Goal: Task Accomplishment & Management: Use online tool/utility

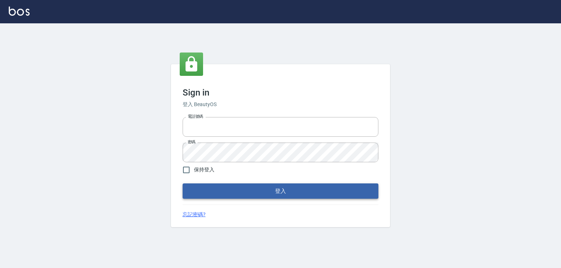
type input "0979268866"
click at [295, 194] on button "登入" at bounding box center [280, 191] width 196 height 15
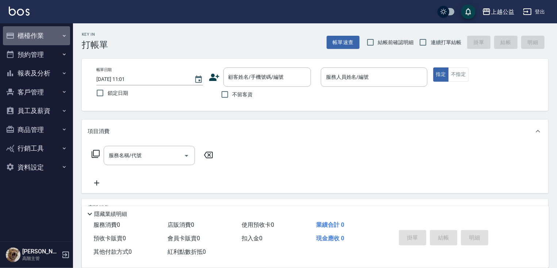
click at [18, 37] on button "櫃檯作業" at bounding box center [36, 35] width 67 height 19
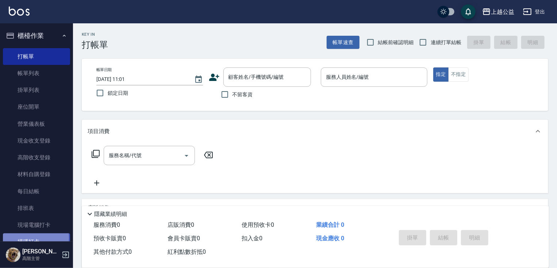
click at [30, 238] on link "掃碼打卡" at bounding box center [36, 242] width 67 height 17
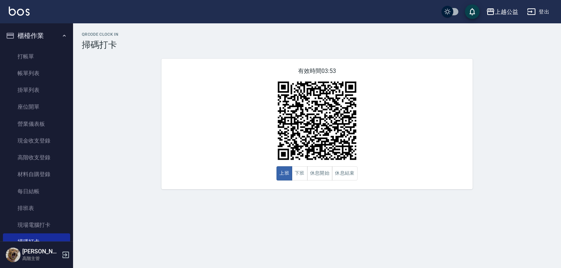
click at [3, 234] on link "掃碼打卡" at bounding box center [36, 242] width 67 height 17
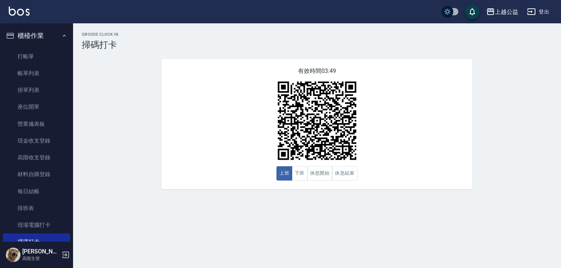
click at [3, 234] on link "掃碼打卡" at bounding box center [36, 242] width 67 height 17
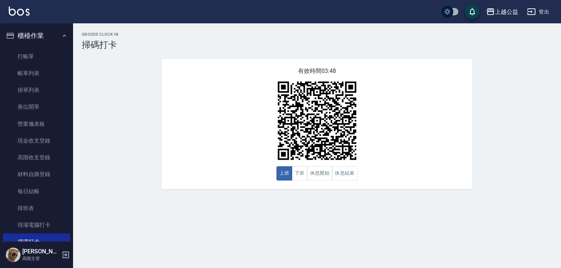
click at [3, 234] on link "掃碼打卡" at bounding box center [36, 242] width 67 height 17
